Goal: Task Accomplishment & Management: Use online tool/utility

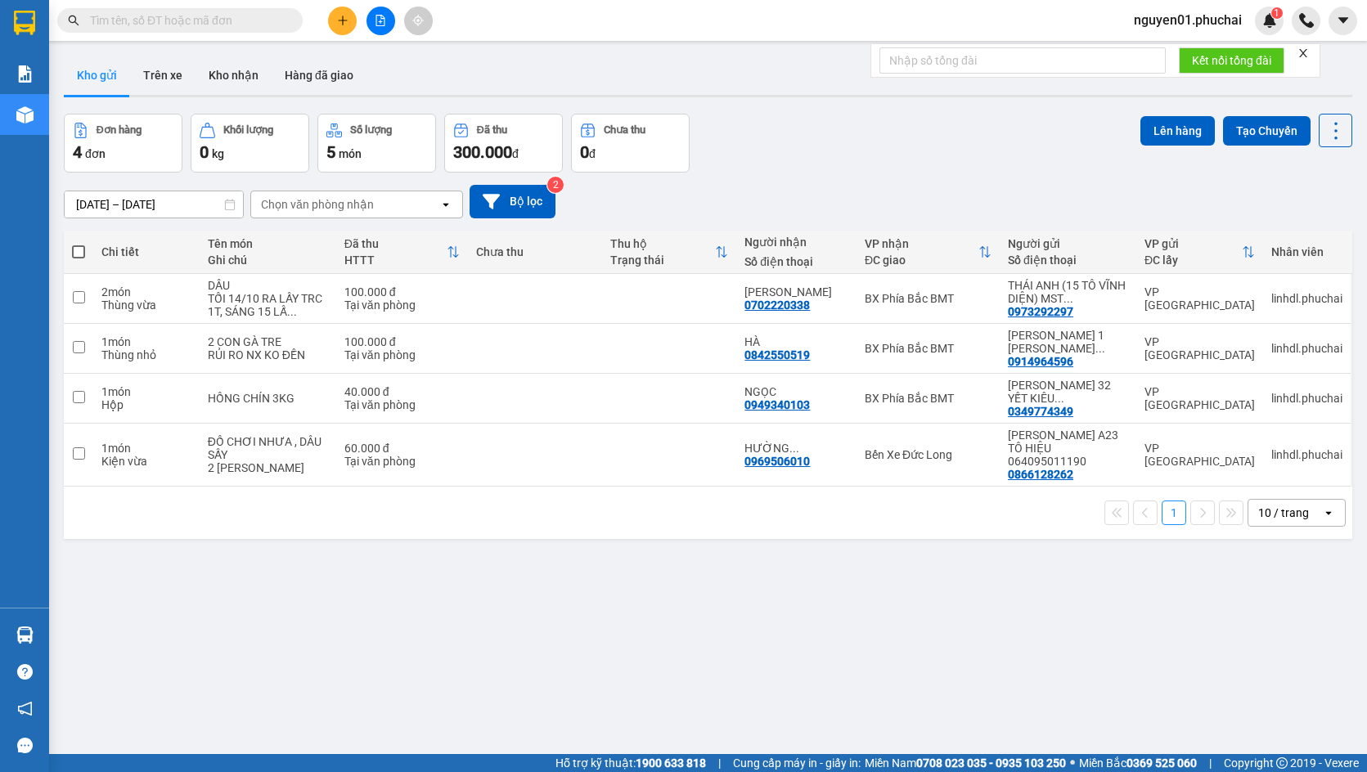
click at [79, 249] on span at bounding box center [78, 251] width 13 height 13
click at [79, 244] on input "checkbox" at bounding box center [79, 244] width 0 height 0
checkbox input "true"
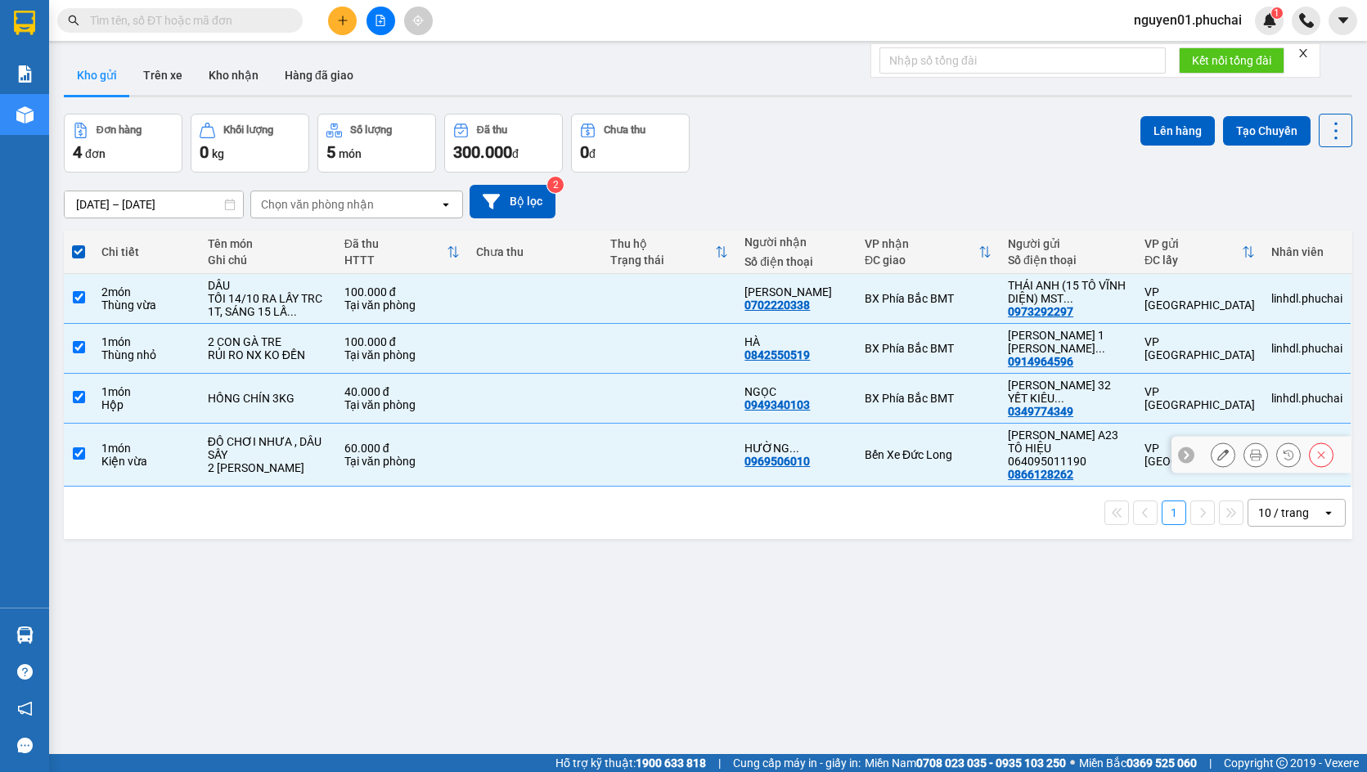
click at [87, 458] on td at bounding box center [78, 455] width 29 height 63
checkbox input "false"
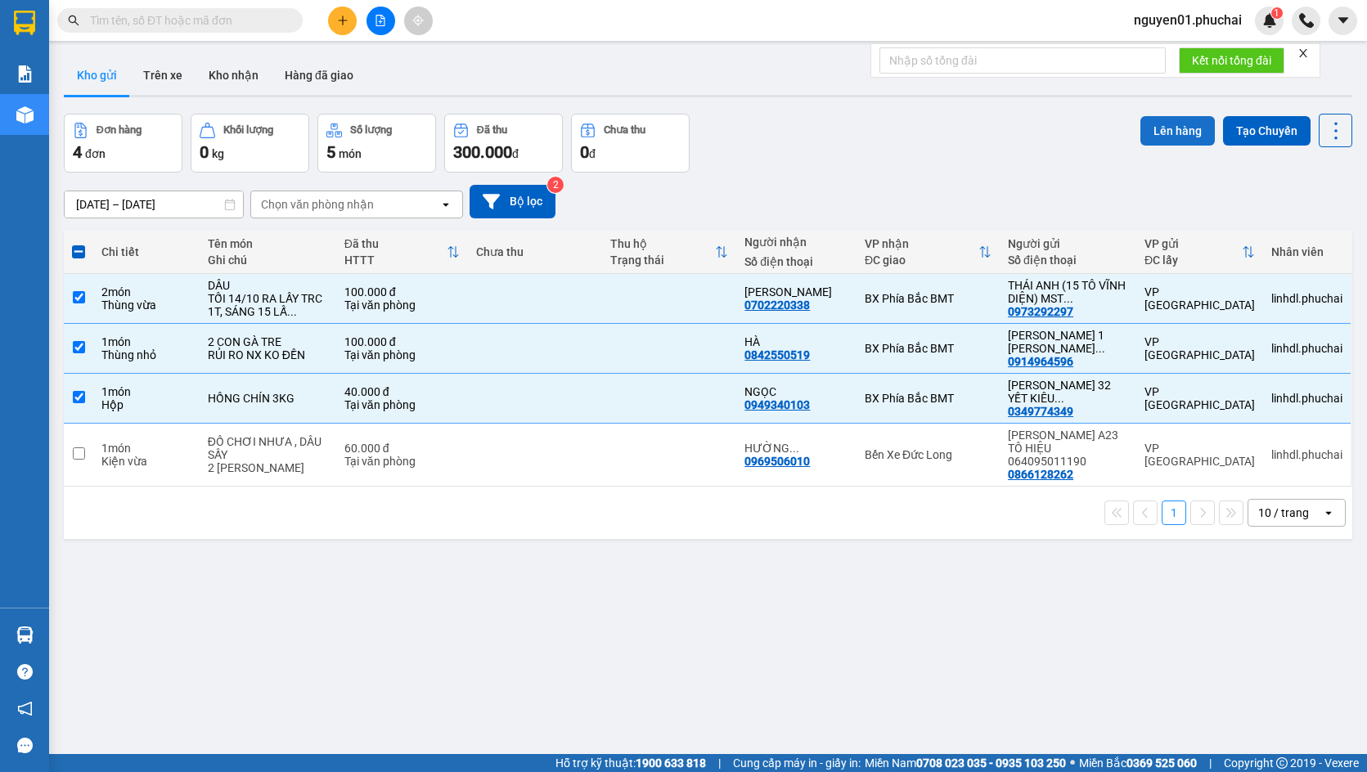
click at [1166, 128] on button "Lên hàng" at bounding box center [1177, 130] width 74 height 29
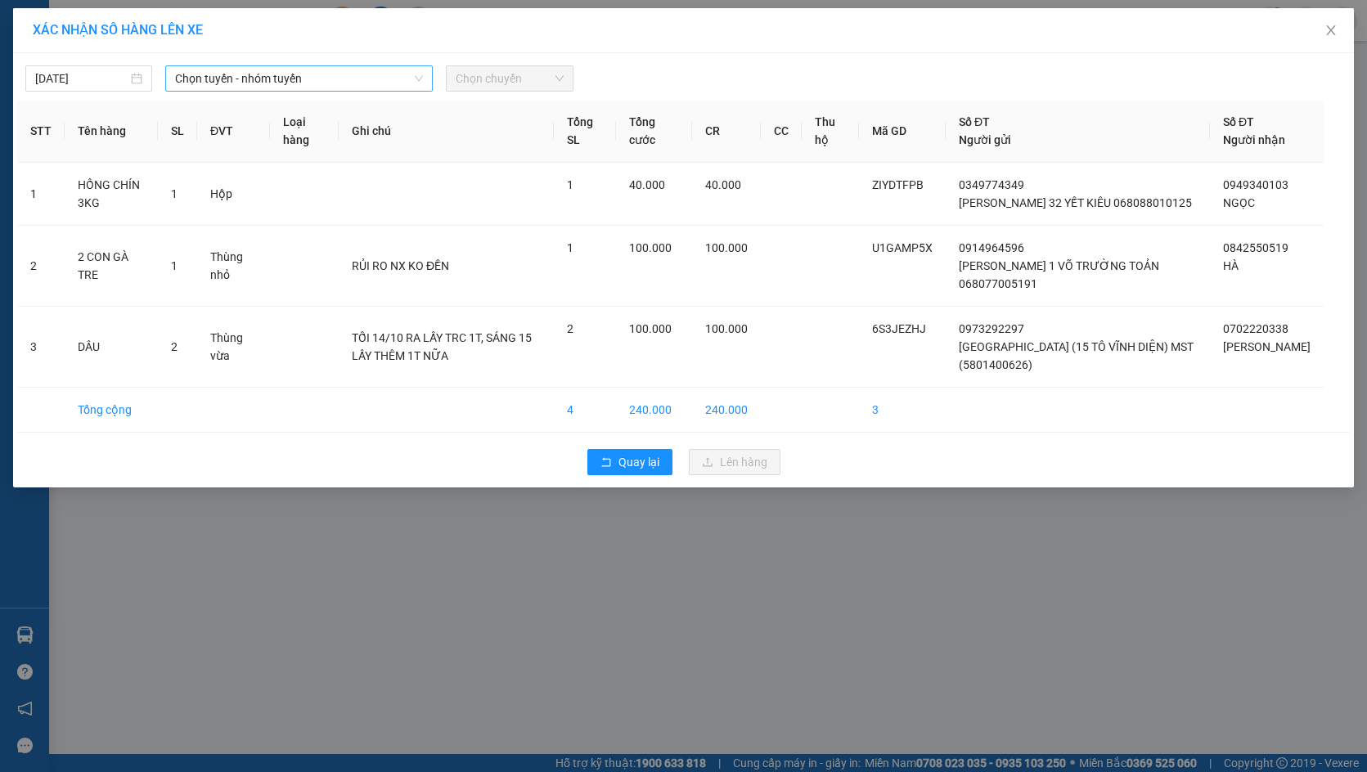
click at [258, 85] on span "Chọn tuyến - nhóm tuyến" at bounding box center [299, 78] width 248 height 25
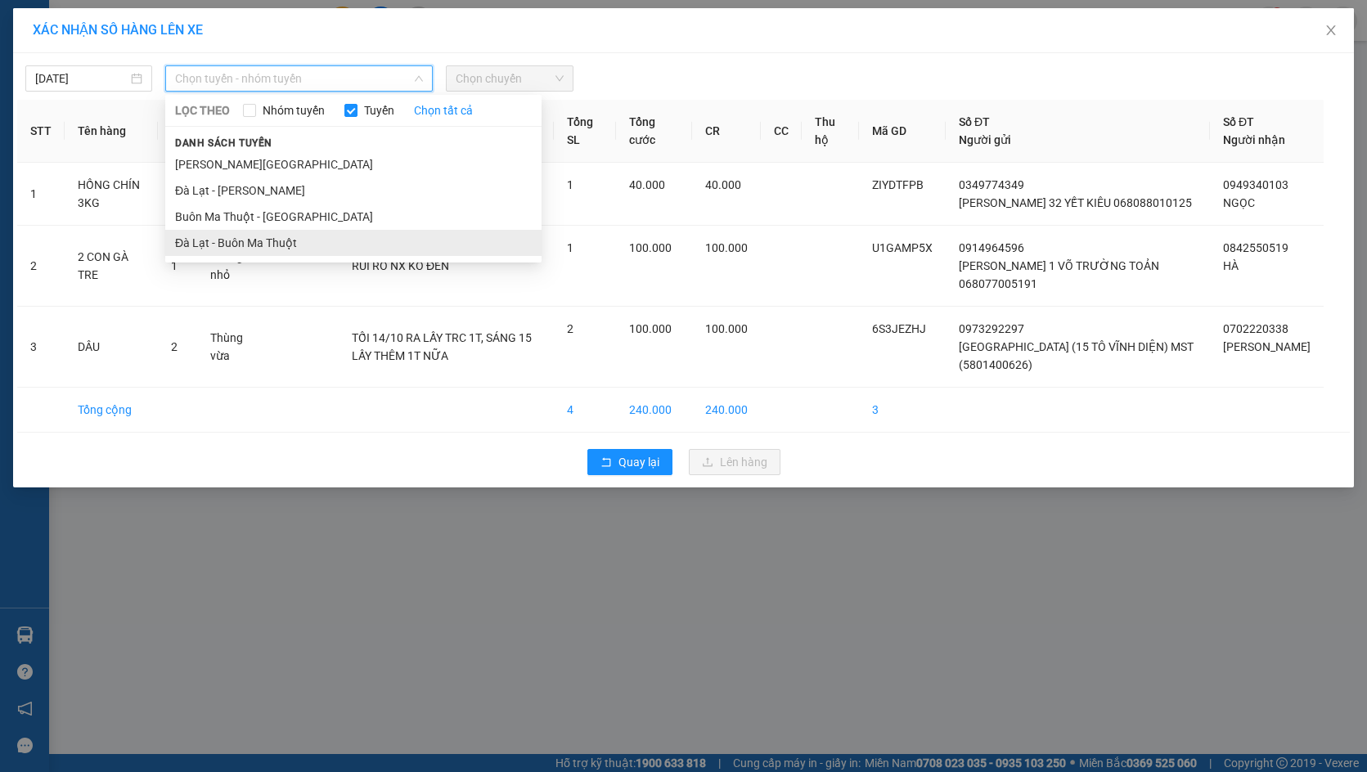
click at [267, 237] on li "Đà Lạt - Buôn Ma Thuột" at bounding box center [353, 243] width 376 height 26
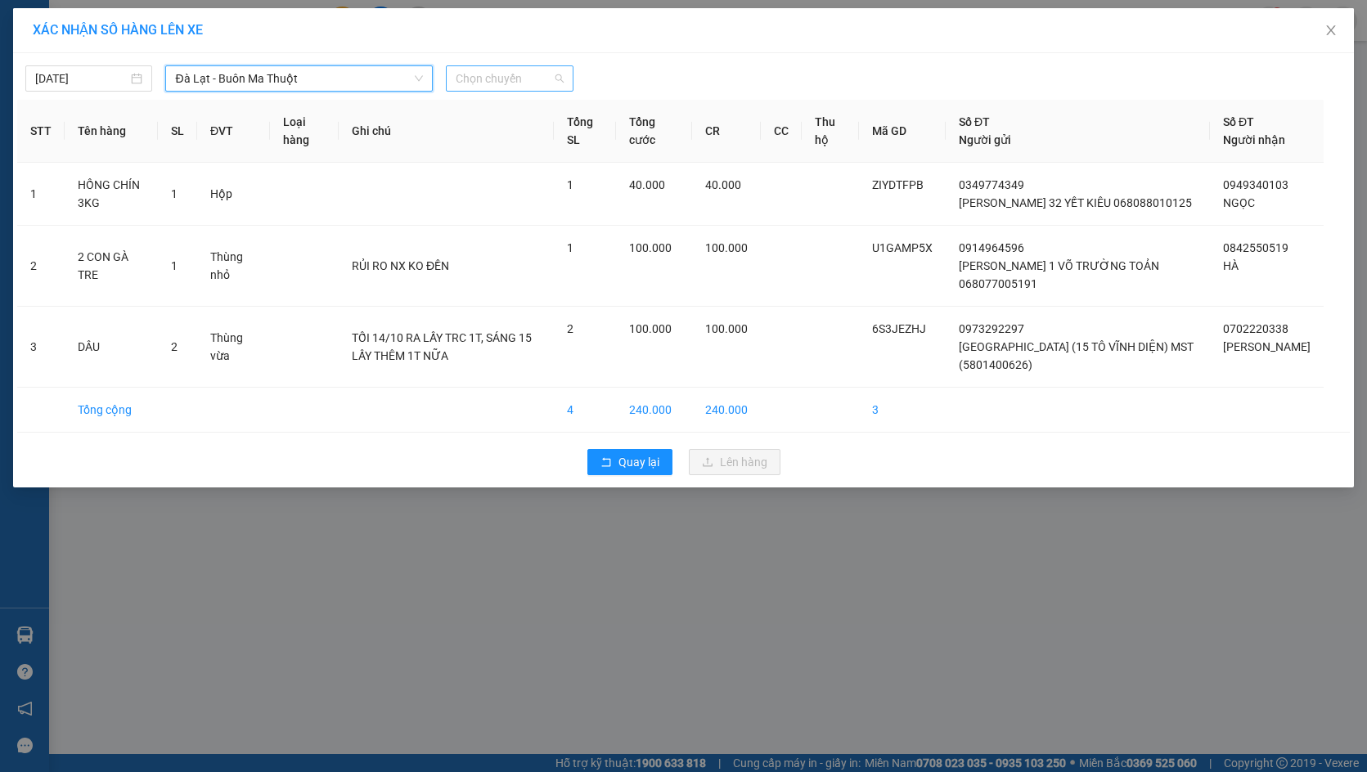
click at [533, 87] on span "Chọn chuyến" at bounding box center [509, 78] width 107 height 25
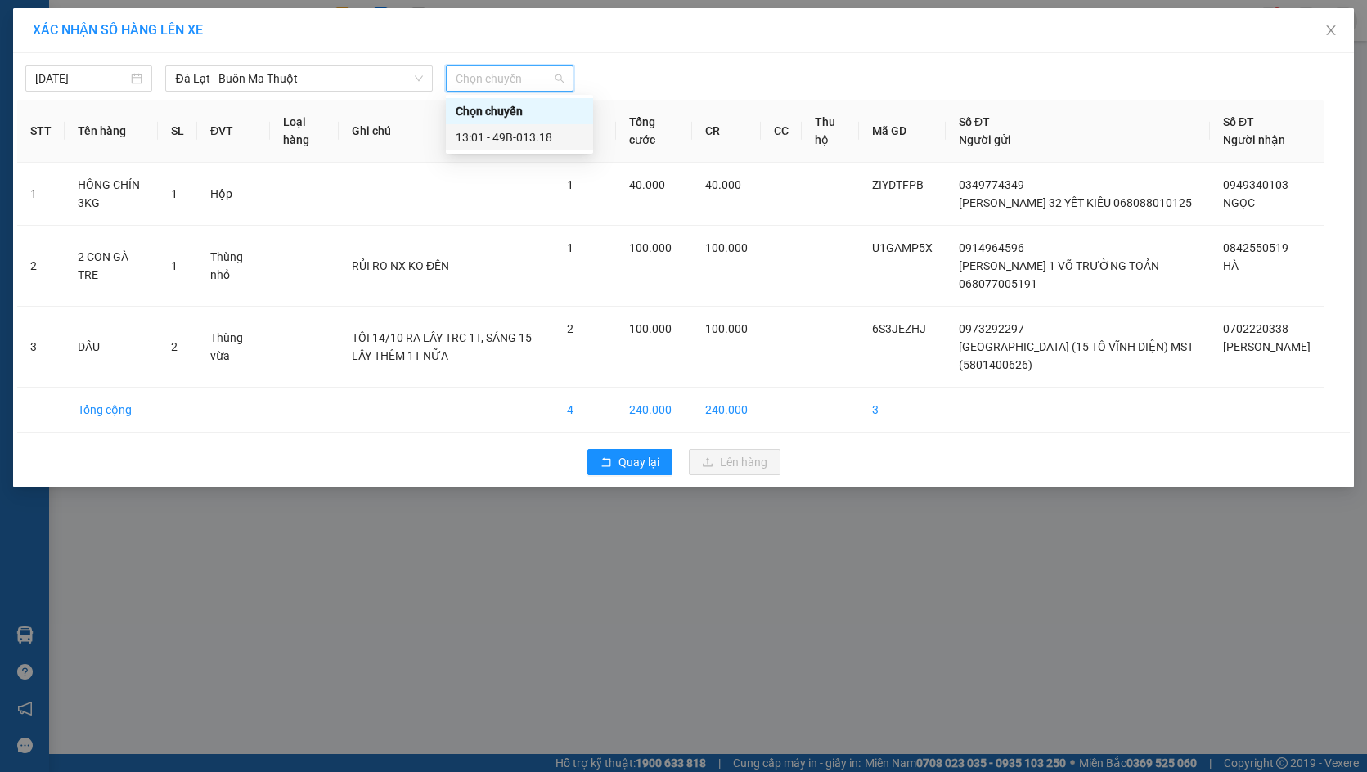
click at [508, 133] on div "13:01 - 49B-013.18" at bounding box center [520, 137] width 128 height 18
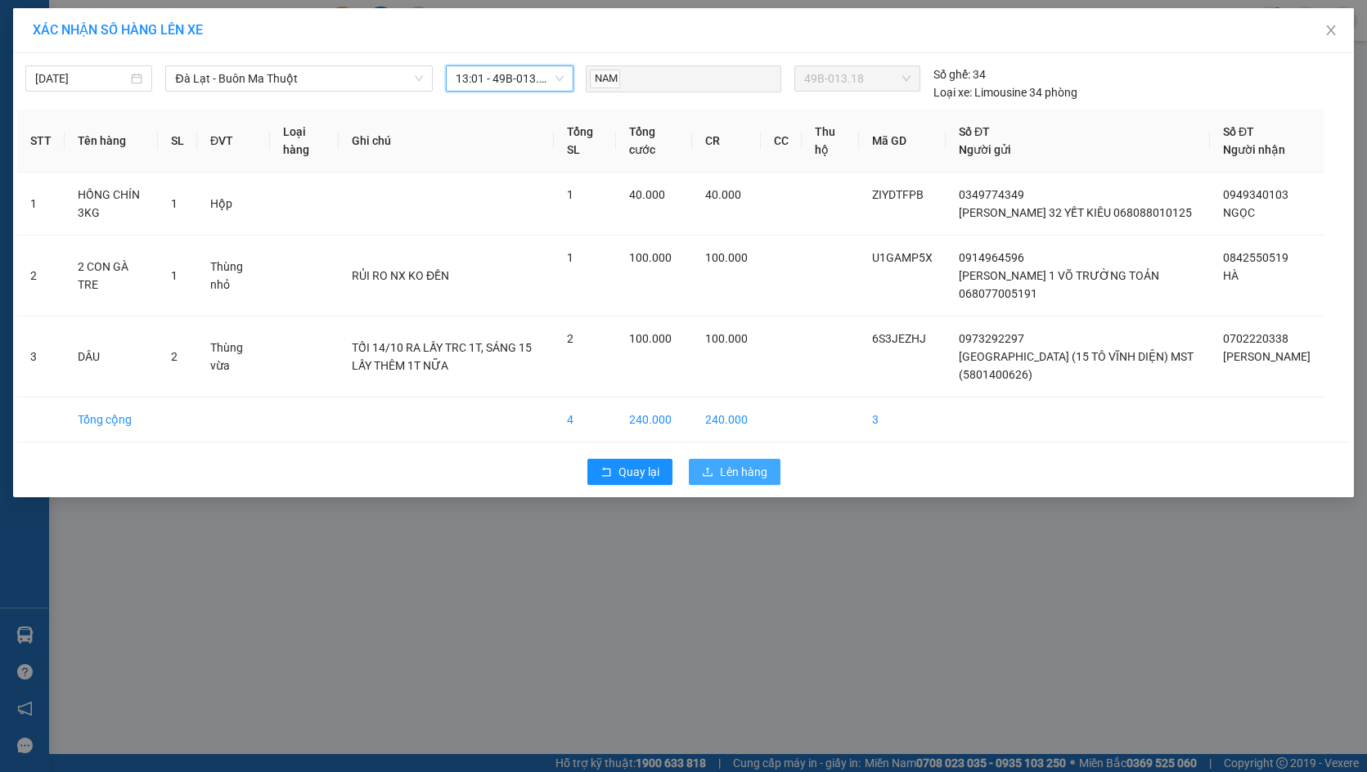
click at [746, 481] on span "Lên hàng" at bounding box center [743, 472] width 47 height 18
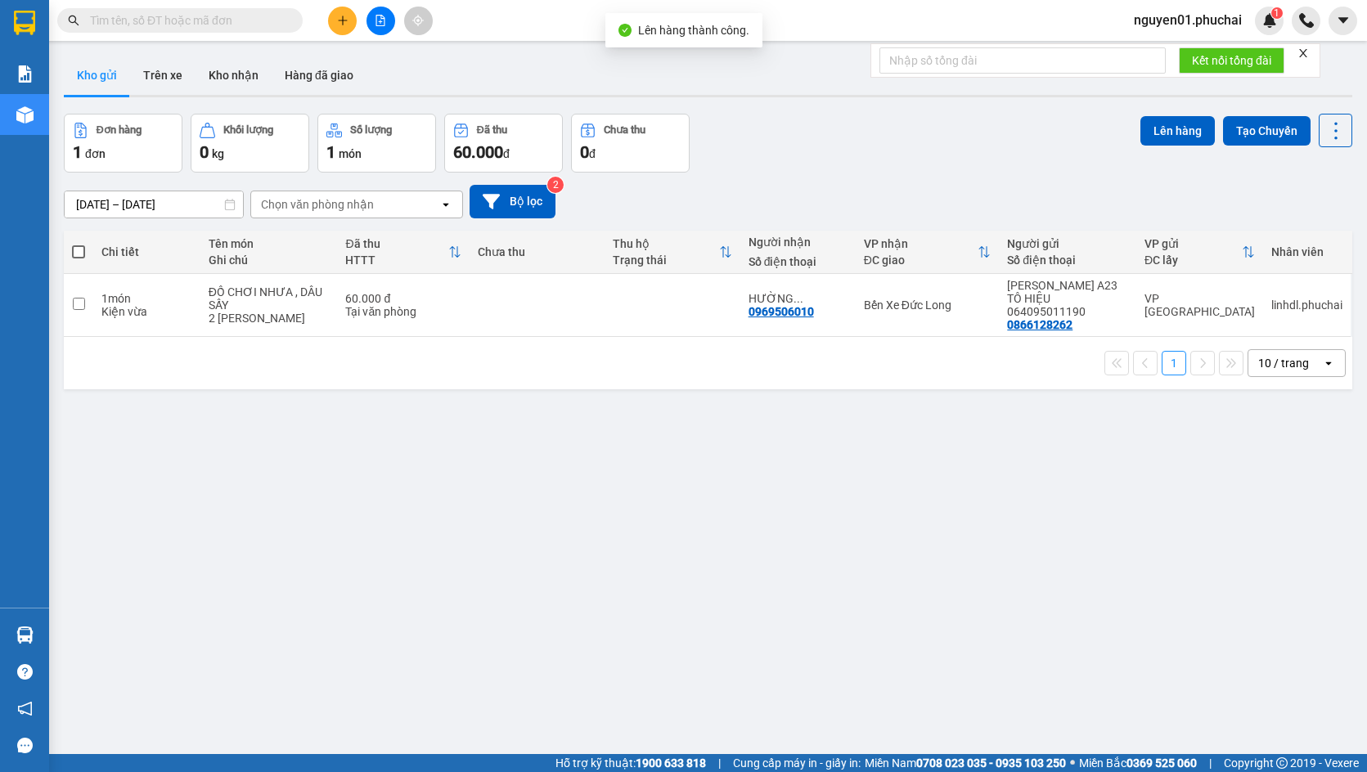
click at [382, 26] on button at bounding box center [380, 21] width 29 height 29
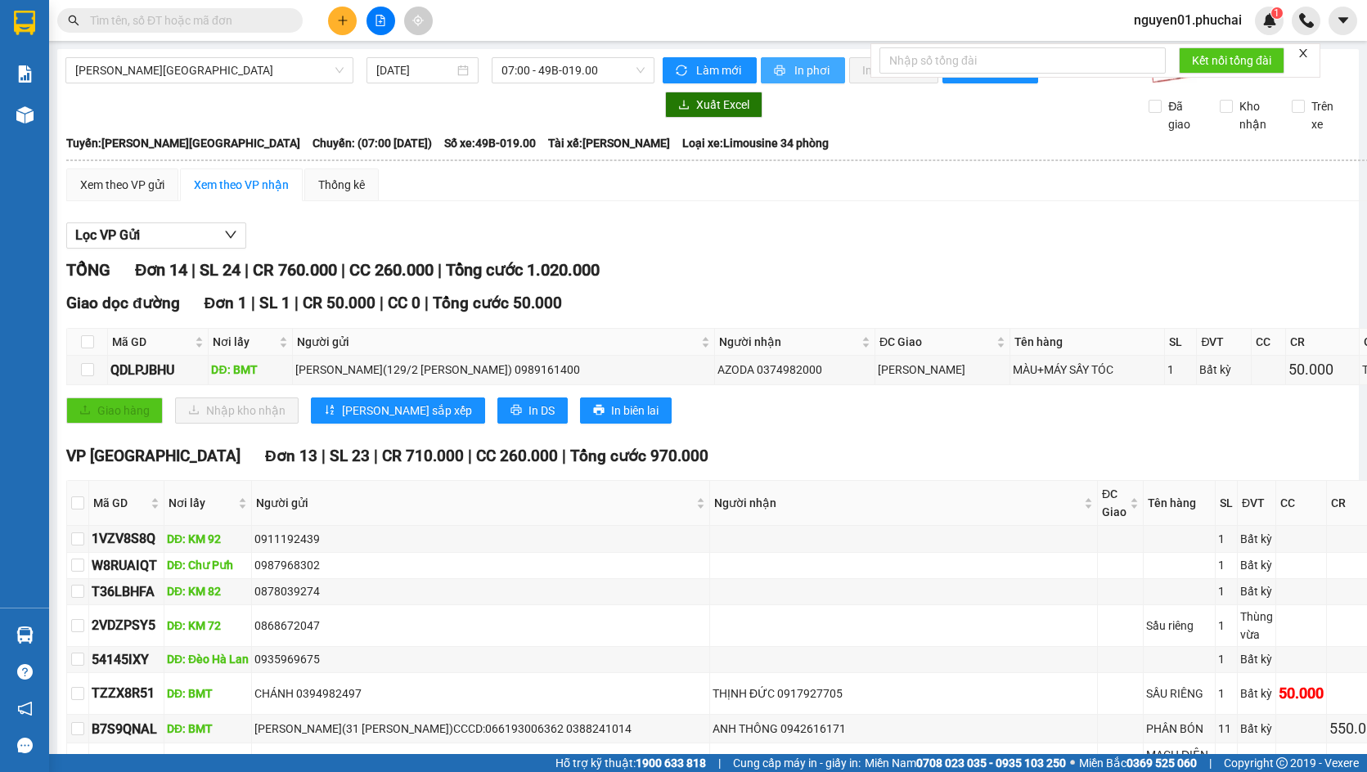
click at [800, 74] on span "In phơi" at bounding box center [813, 70] width 38 height 18
click at [187, 67] on span "[PERSON_NAME][GEOGRAPHIC_DATA]" at bounding box center [209, 70] width 268 height 25
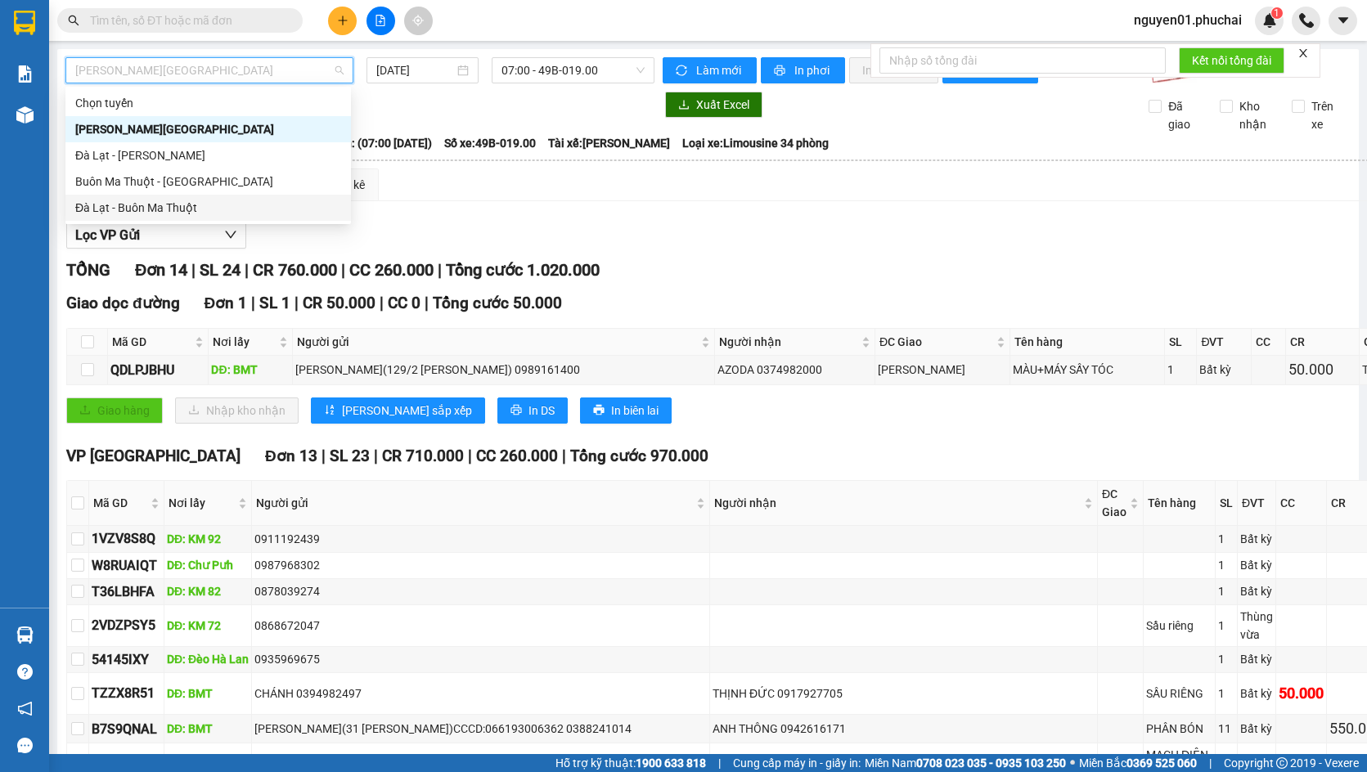
click at [173, 206] on div "Đà Lạt - Buôn Ma Thuột" at bounding box center [208, 208] width 266 height 18
type input "[DATE]"
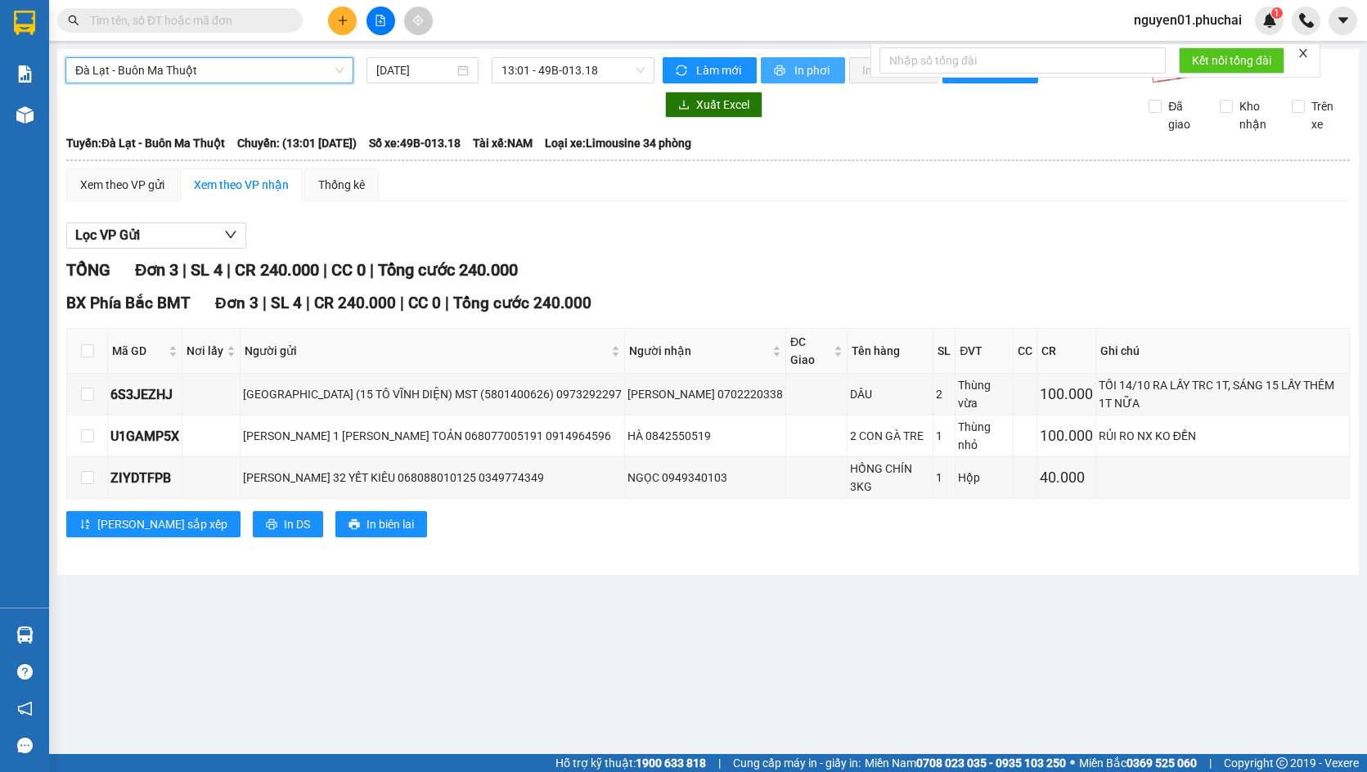
click at [836, 63] on button "In phơi" at bounding box center [803, 70] width 84 height 26
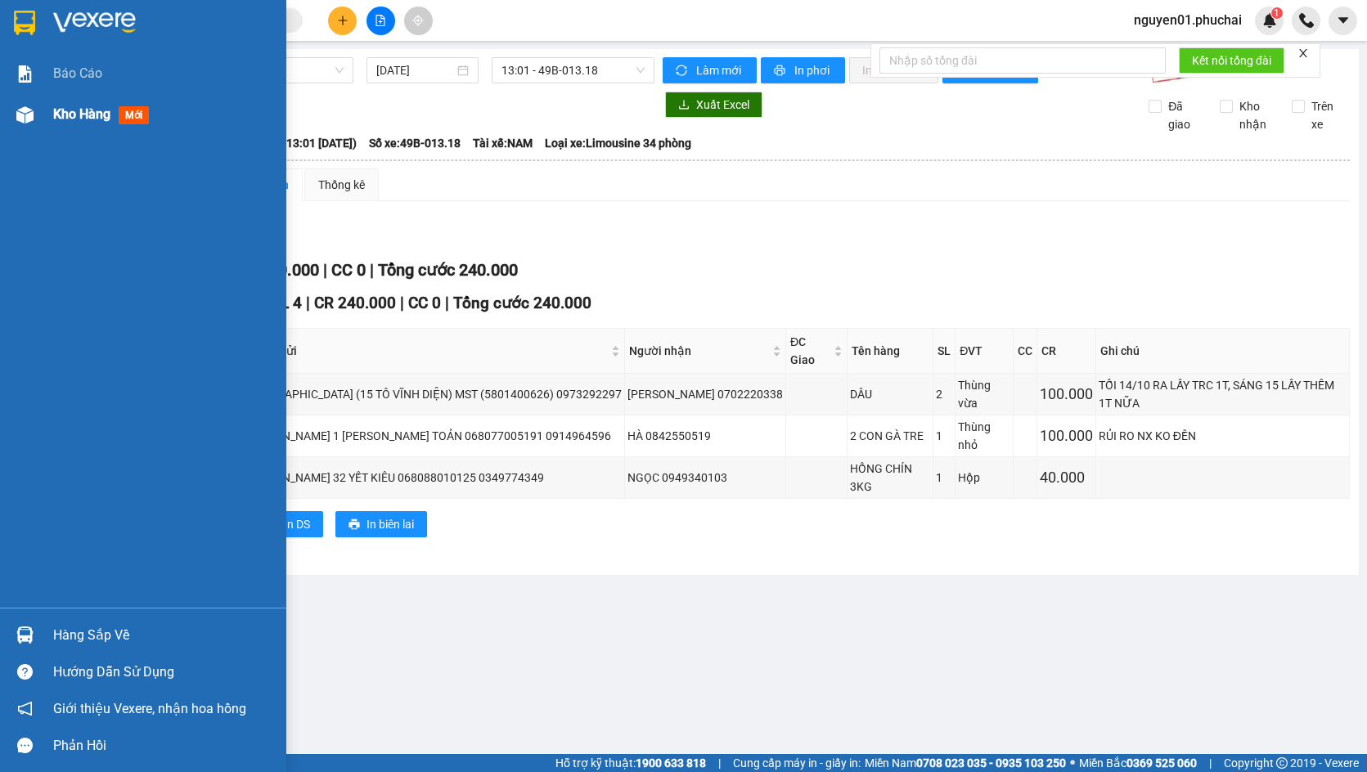
click at [14, 107] on div at bounding box center [25, 115] width 29 height 29
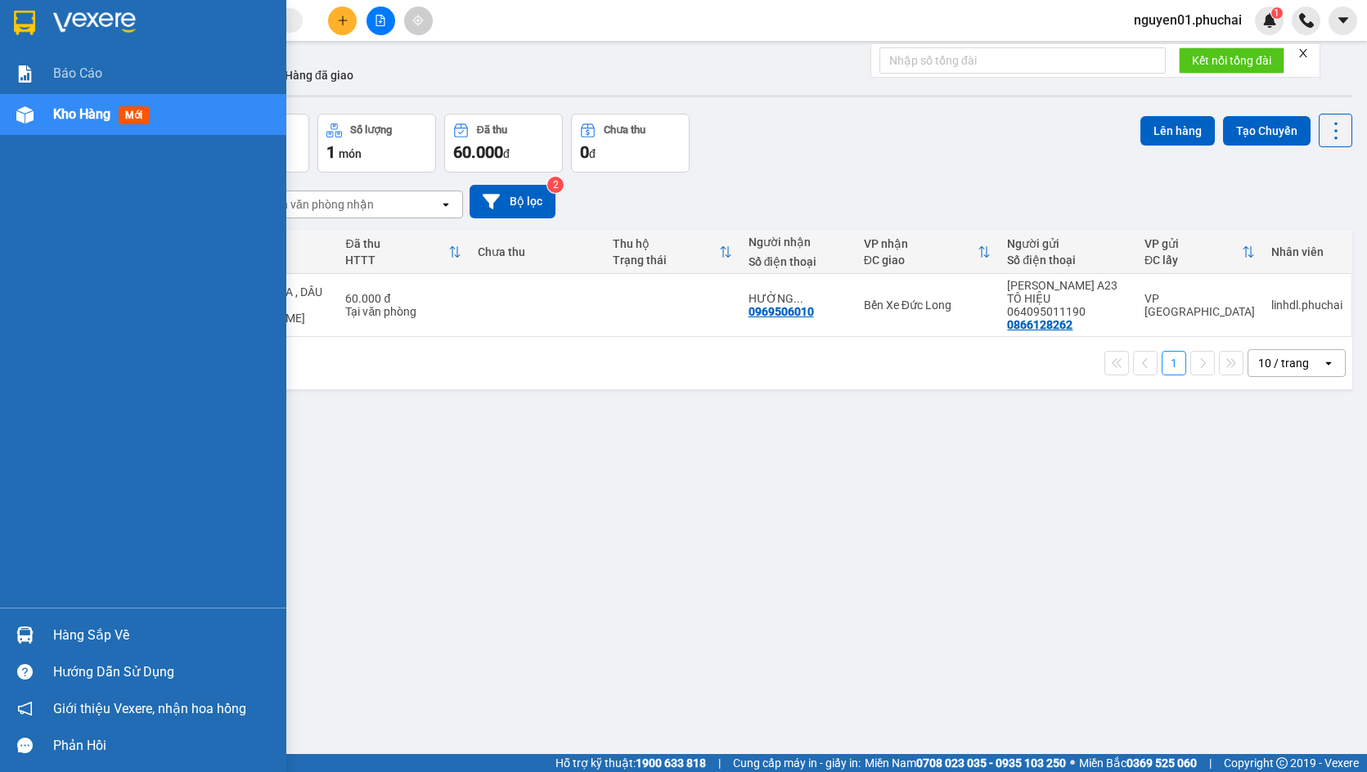
click at [21, 128] on div at bounding box center [25, 115] width 29 height 29
